Goal: Information Seeking & Learning: Learn about a topic

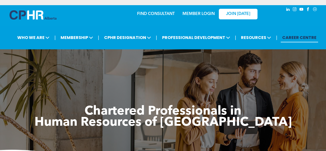
click at [197, 12] on link "MEMBER LOGIN" at bounding box center [199, 14] width 32 height 4
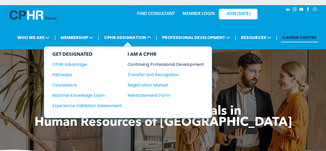
click at [160, 64] on div "Continuing Professional Development" at bounding box center [162, 64] width 69 height 6
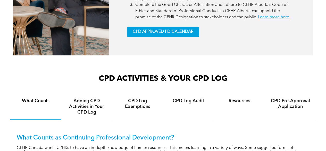
scroll to position [290, 0]
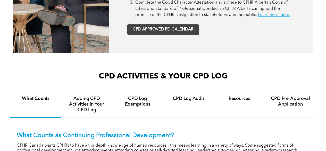
click at [158, 30] on span "CPD APPROVED PD CALENDAR" at bounding box center [163, 29] width 61 height 5
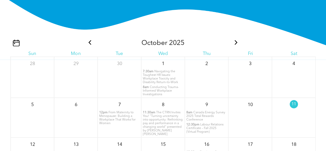
scroll to position [536, 0]
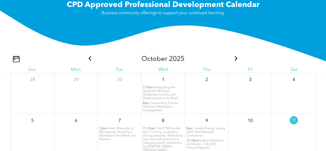
click at [158, 102] on div "7:30am Navigating the Toughest HR Issues: Workplace Toxicity and Disability Ret…" at bounding box center [163, 99] width 43 height 27
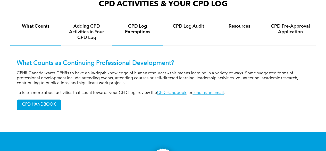
scroll to position [364, 0]
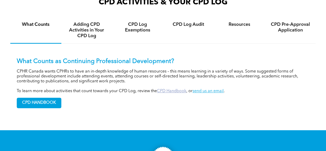
click at [167, 90] on link "CPD Handbook" at bounding box center [171, 91] width 29 height 4
